Goal: Understand process/instructions: Learn how to perform a task or action

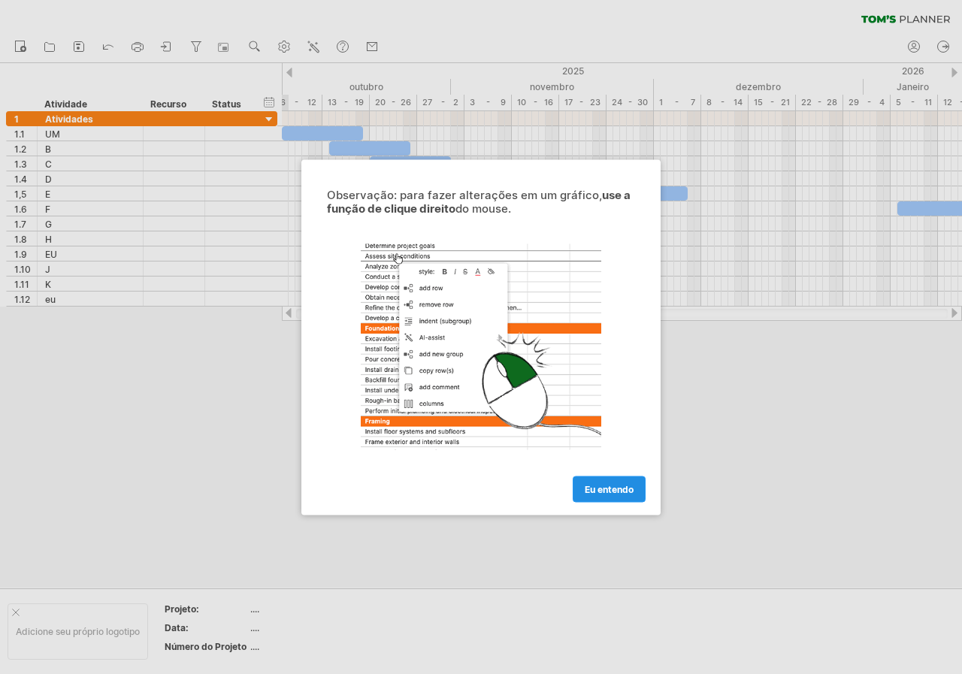
click at [619, 488] on font "Eu entendo" at bounding box center [609, 488] width 49 height 11
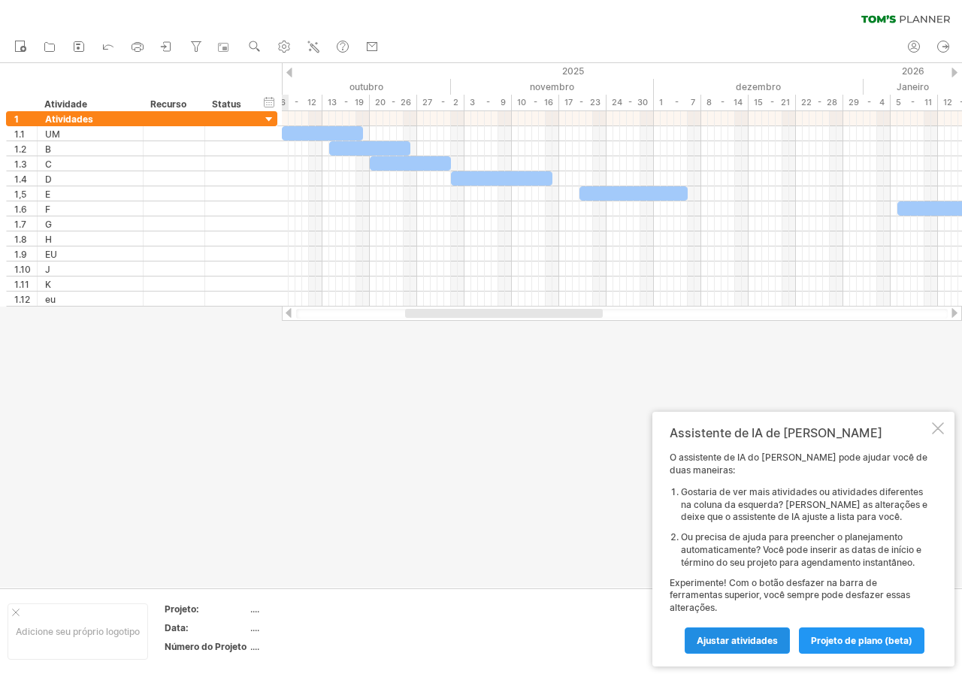
click at [759, 641] on font "Ajustar atividades" at bounding box center [737, 640] width 81 height 11
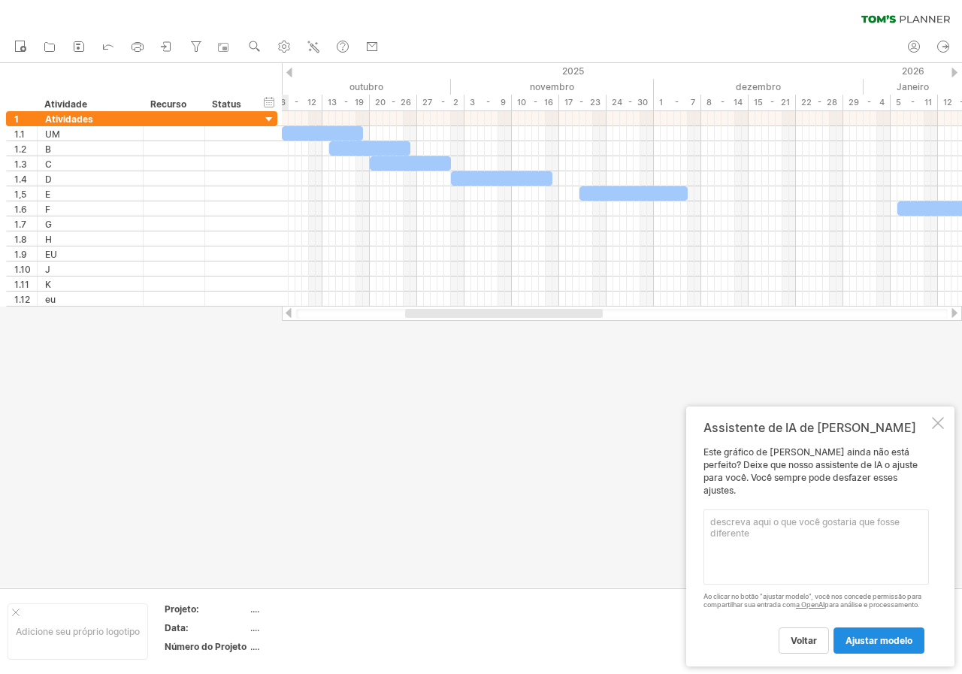
click at [859, 647] on link "ajustar modelo" at bounding box center [879, 641] width 91 height 26
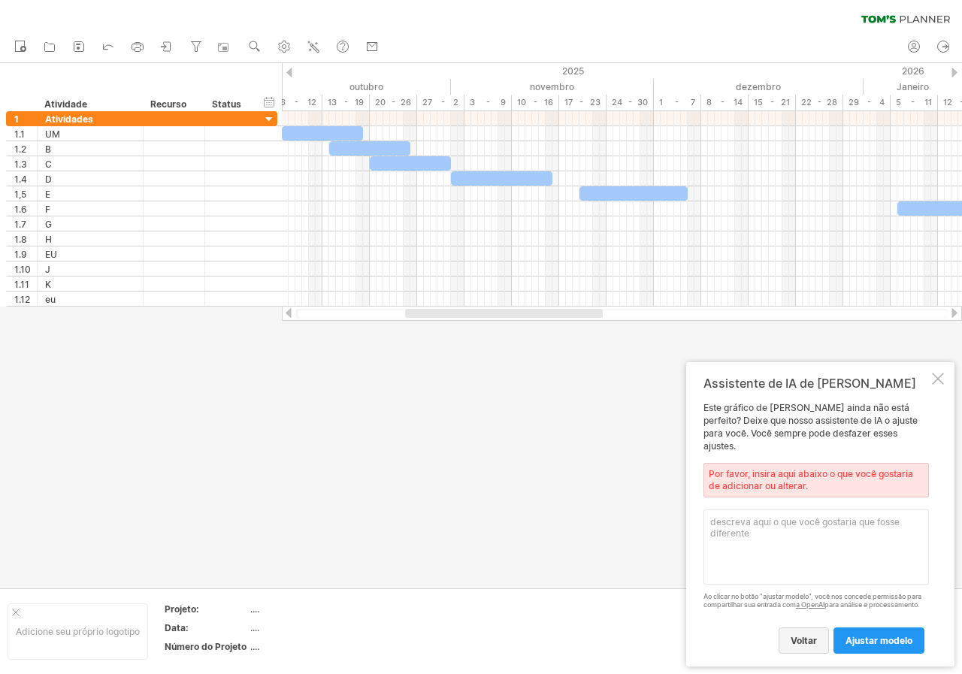
click at [798, 639] on font "voltar" at bounding box center [804, 640] width 26 height 11
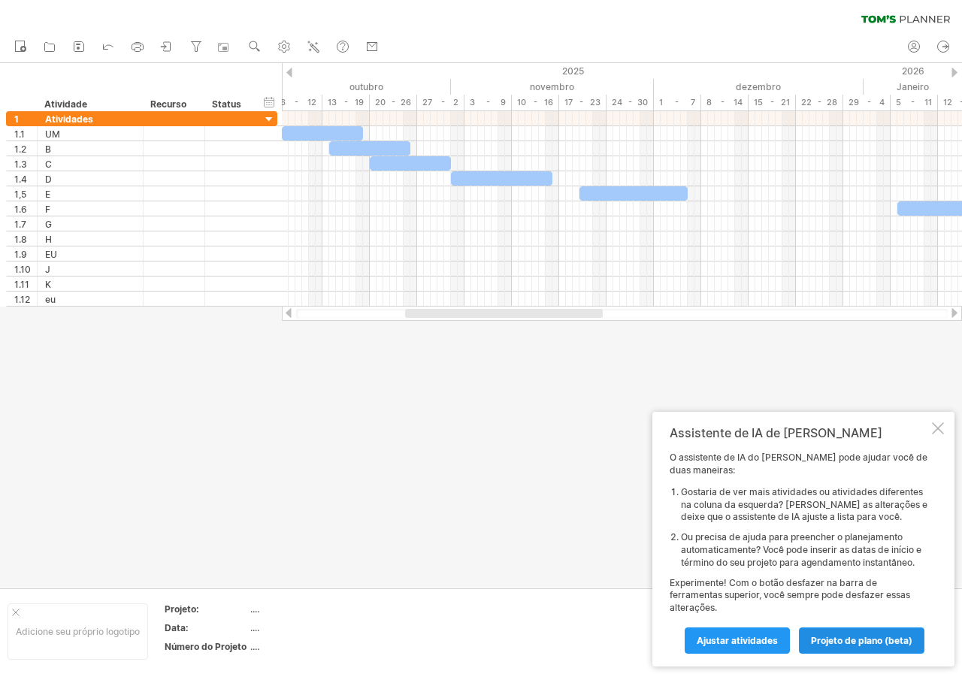
click at [883, 636] on font "projeto de plano (beta)" at bounding box center [861, 640] width 101 height 11
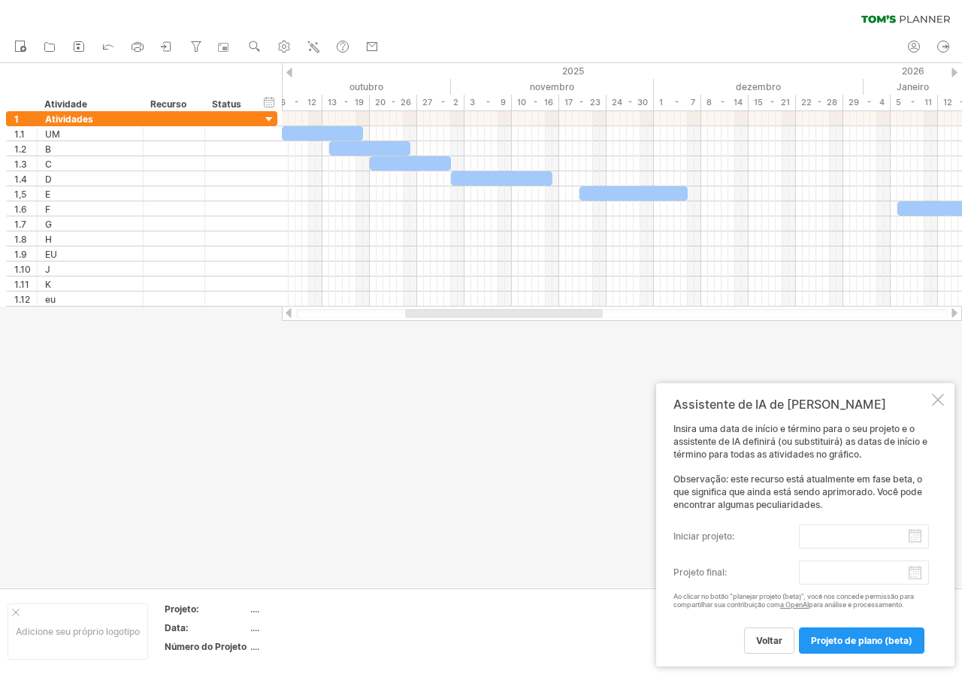
click at [942, 395] on div at bounding box center [938, 400] width 12 height 12
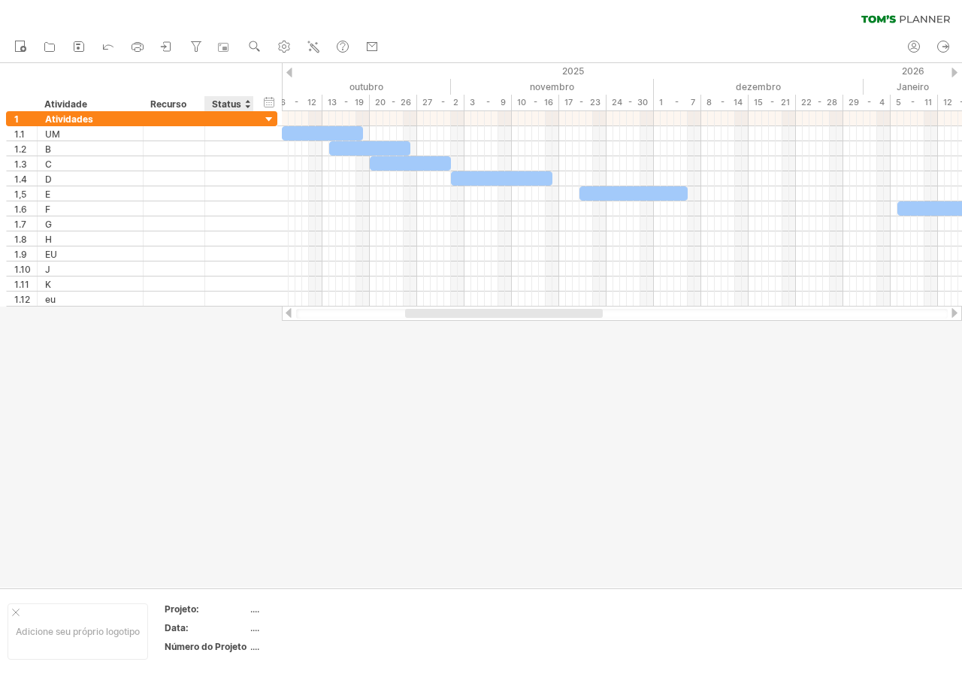
drag, startPoint x: 341, startPoint y: 314, endPoint x: 325, endPoint y: 321, distance: 18.2
click at [244, 312] on div "Tentando acessar [DOMAIN_NAME] Conectado novamente... 0% limpar filtro 1" at bounding box center [481, 337] width 962 height 674
drag, startPoint x: 454, startPoint y: 318, endPoint x: 429, endPoint y: 317, distance: 25.6
click at [415, 317] on div at bounding box center [622, 314] width 652 height 10
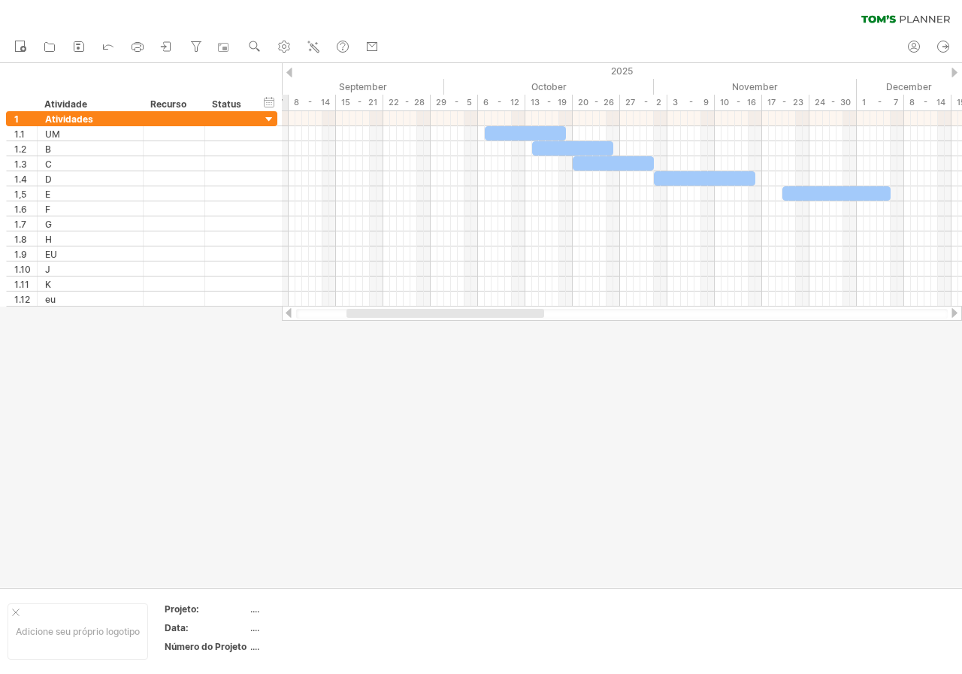
drag, startPoint x: 429, startPoint y: 317, endPoint x: 370, endPoint y: 404, distance: 105.1
click at [370, 404] on div "Tentando acessar [DOMAIN_NAME] Conectado novamente... 0% limpar filtro 1" at bounding box center [481, 337] width 962 height 674
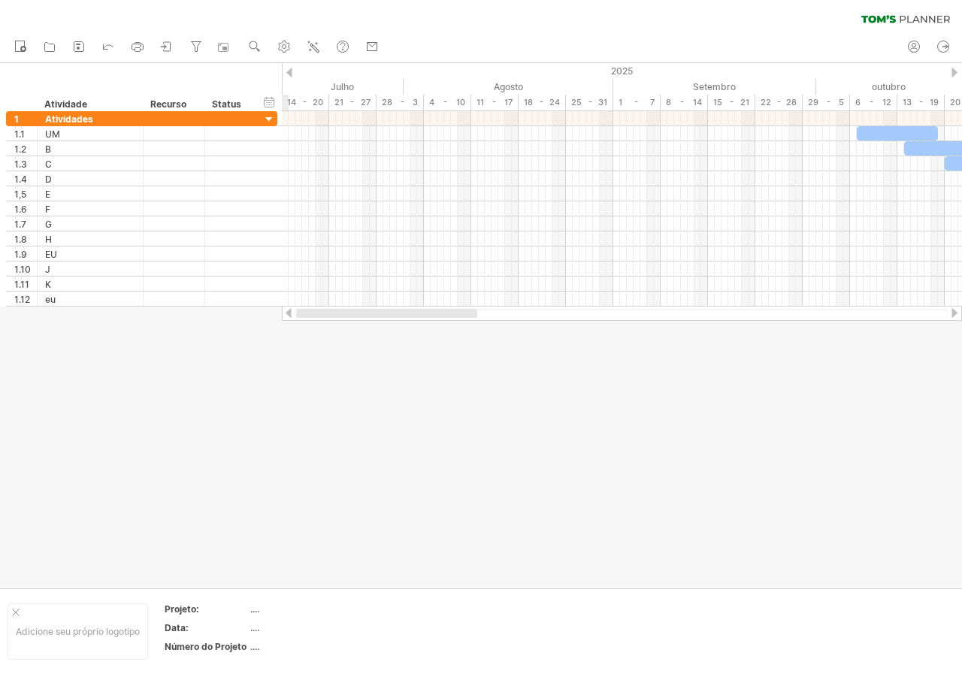
drag, startPoint x: 492, startPoint y: 316, endPoint x: 352, endPoint y: 317, distance: 140.6
click at [352, 317] on div at bounding box center [386, 313] width 181 height 9
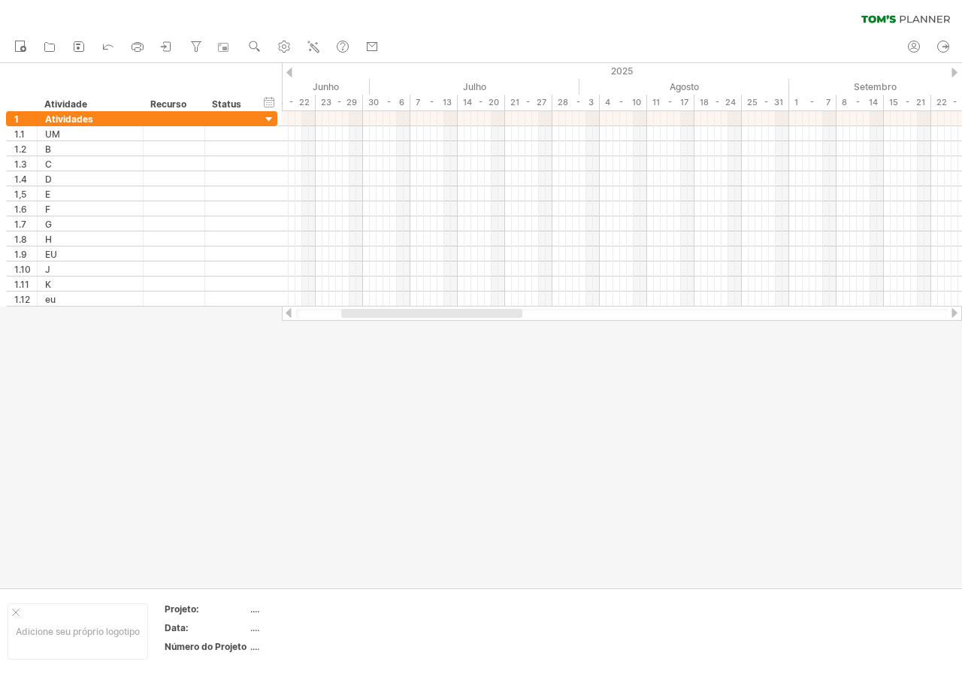
drag, startPoint x: 510, startPoint y: 313, endPoint x: 464, endPoint y: 323, distance: 47.8
click at [468, 324] on div "Tentando acessar [DOMAIN_NAME] Conectado novamente... 0% limpar filtro 1" at bounding box center [481, 337] width 962 height 674
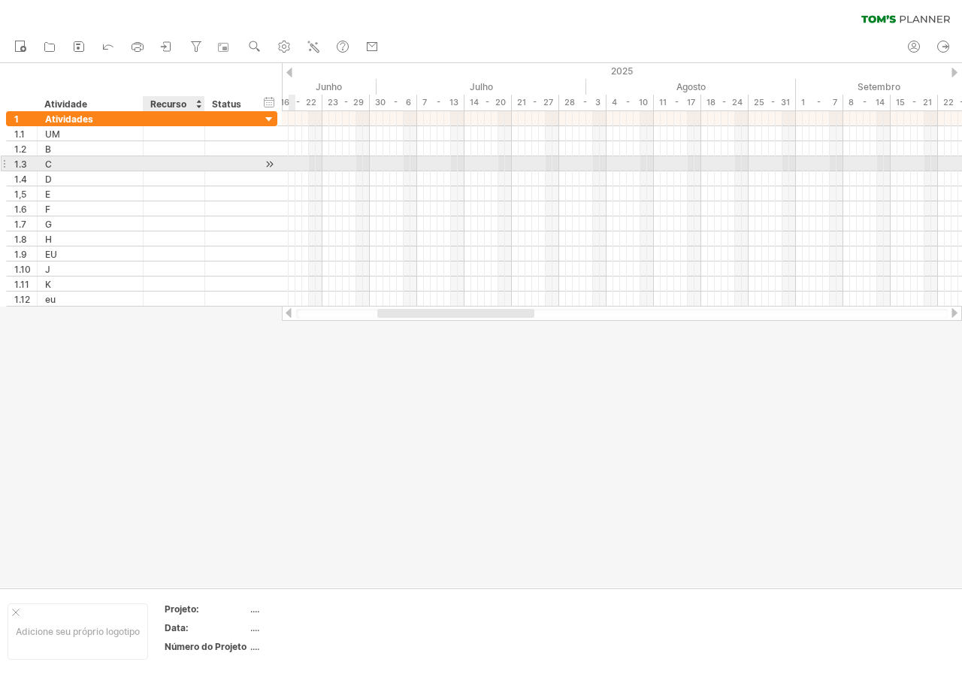
click at [192, 163] on div at bounding box center [174, 163] width 46 height 14
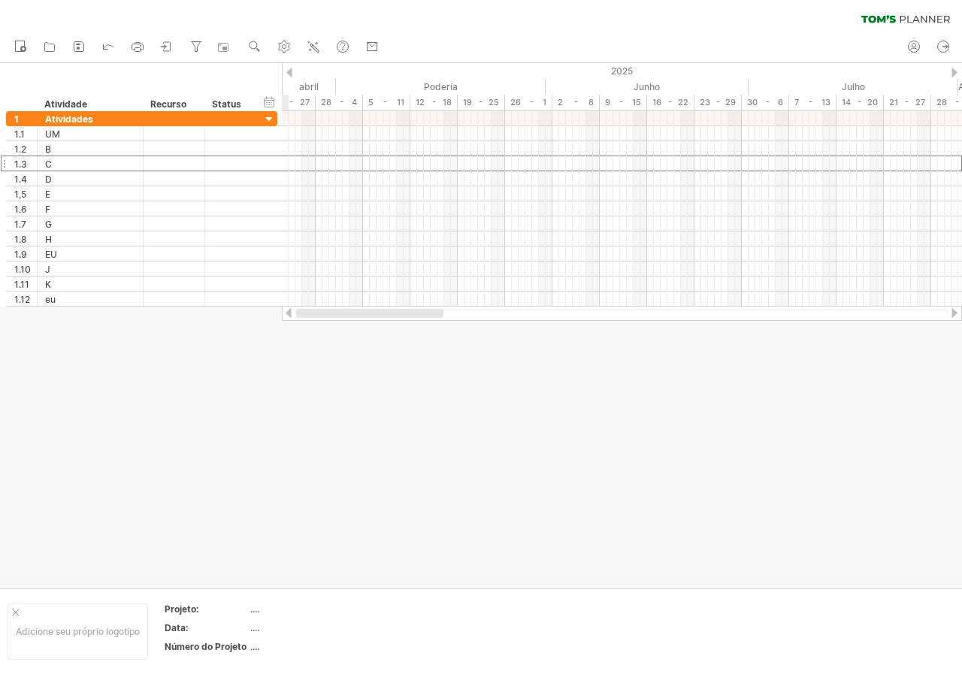
drag, startPoint x: 503, startPoint y: 310, endPoint x: 317, endPoint y: 310, distance: 186.4
click at [317, 310] on div at bounding box center [369, 313] width 147 height 9
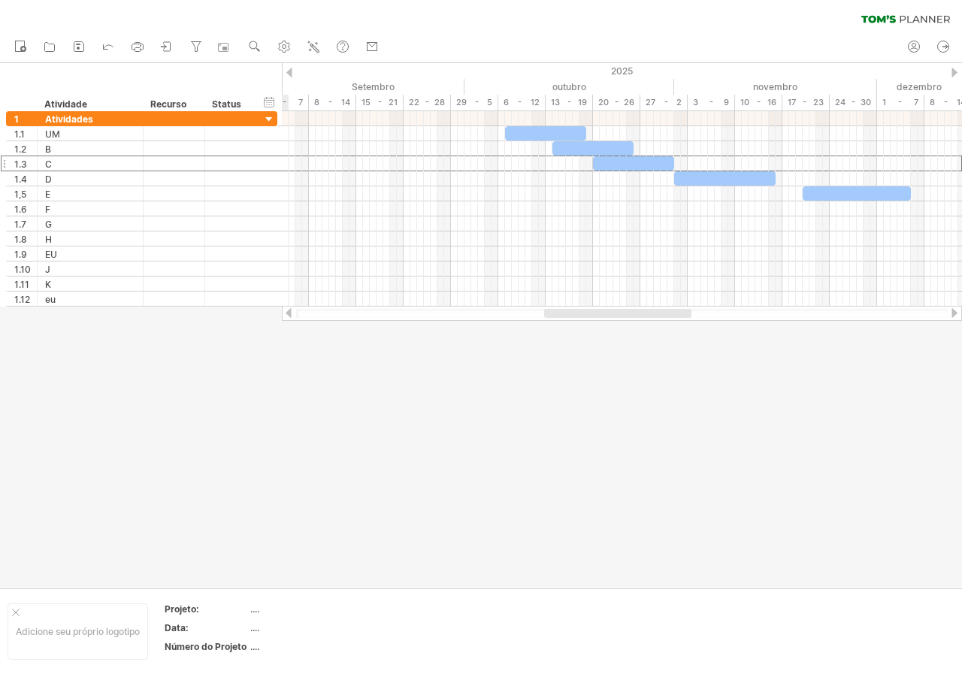
drag, startPoint x: 407, startPoint y: 317, endPoint x: 583, endPoint y: 403, distance: 195.3
click at [583, 403] on div "Tentando acessar [DOMAIN_NAME] Conectado novamente... 0% limpar filtro 1" at bounding box center [481, 337] width 962 height 674
